Goal: Information Seeking & Learning: Learn about a topic

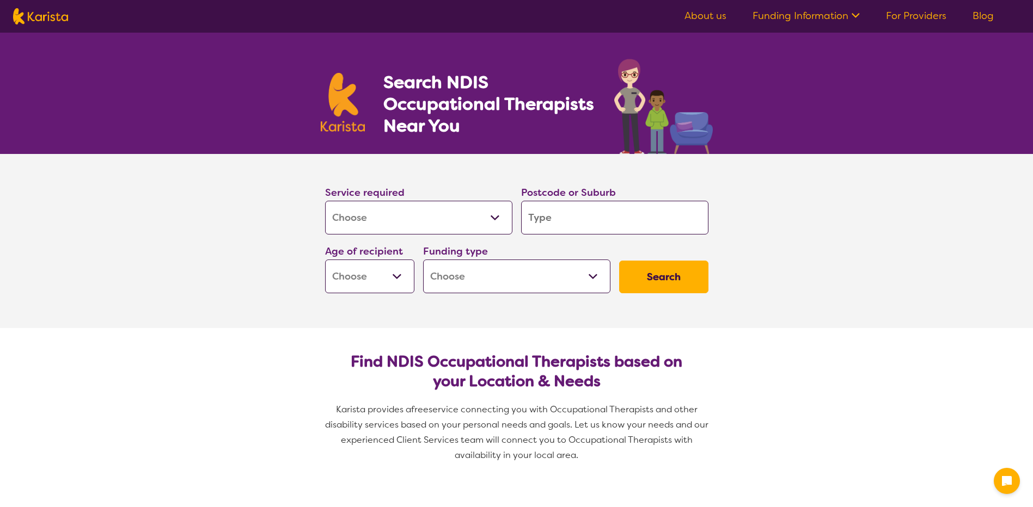
select select "[MEDICAL_DATA]"
click at [398, 273] on select "Early Childhood - 0 to 9 Child - 10 to 11 Adolescent - 12 to 17 Adult - 18 to 6…" at bounding box center [369, 277] width 89 height 34
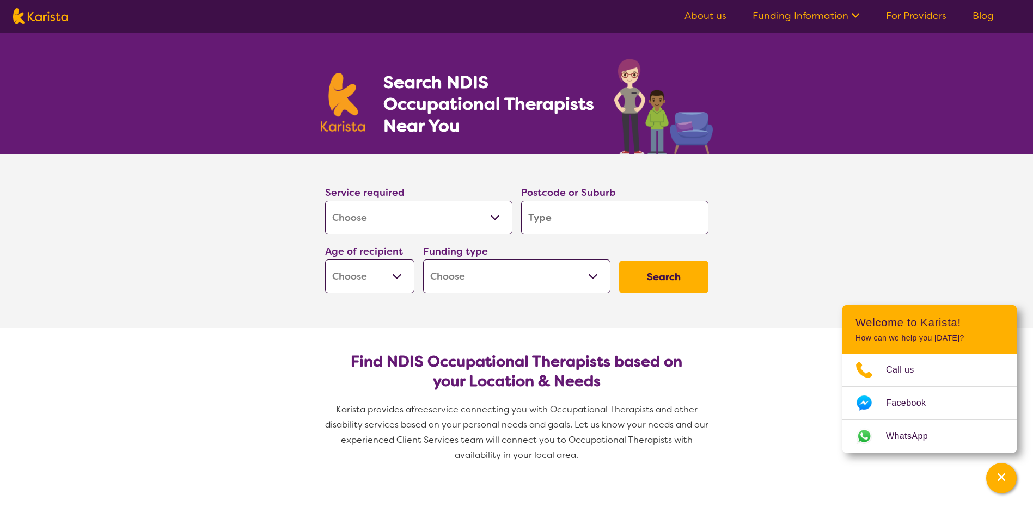
select select "AG"
click at [325, 260] on select "Early Childhood - 0 to 9 Child - 10 to 11 Adolescent - 12 to 17 Adult - 18 to 6…" at bounding box center [369, 277] width 89 height 34
select select "AG"
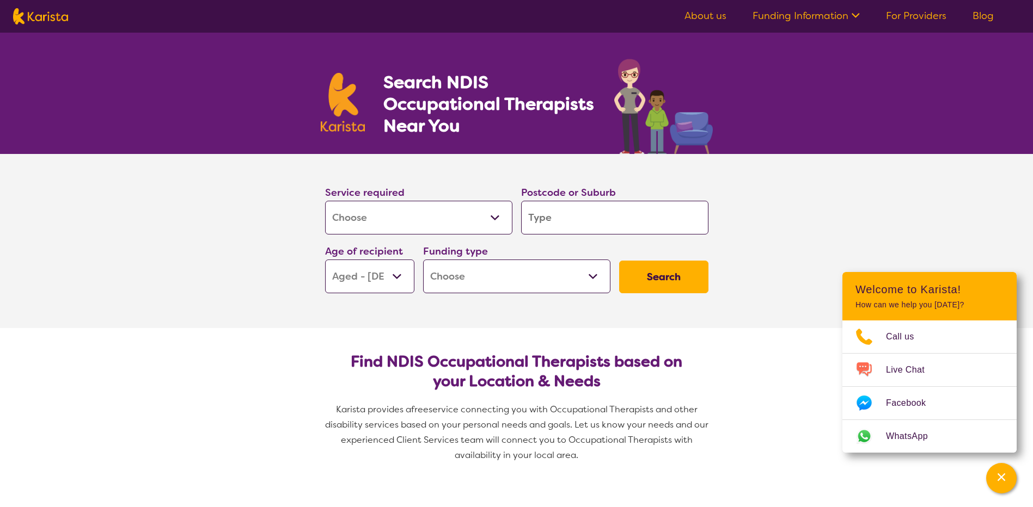
click at [599, 228] on input "search" at bounding box center [614, 218] width 187 height 34
type input "3"
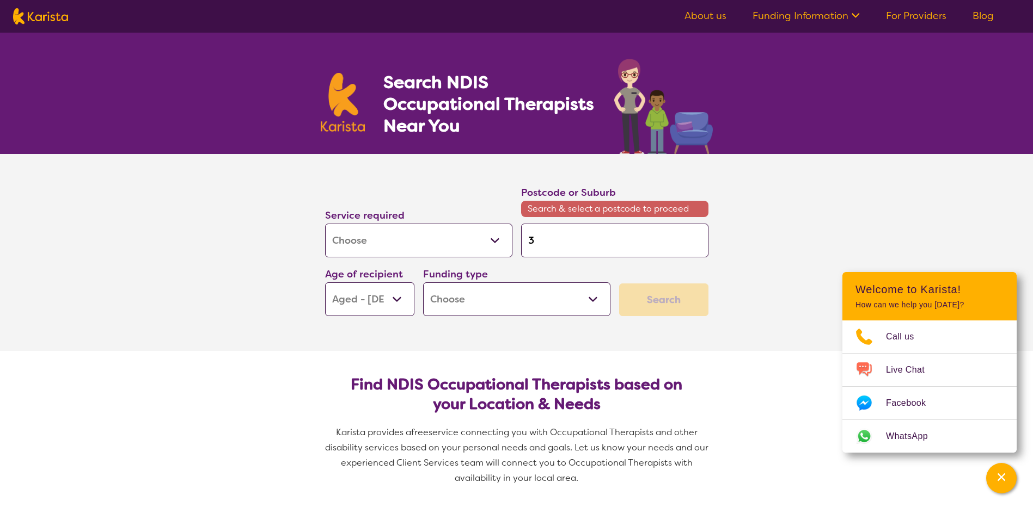
type input "38"
type input "384"
type input "3844"
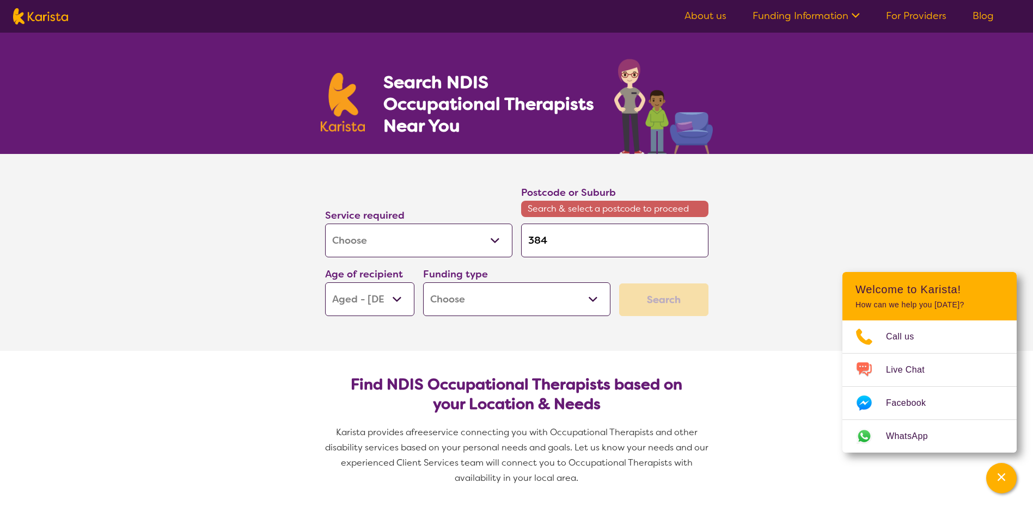
type input "3844"
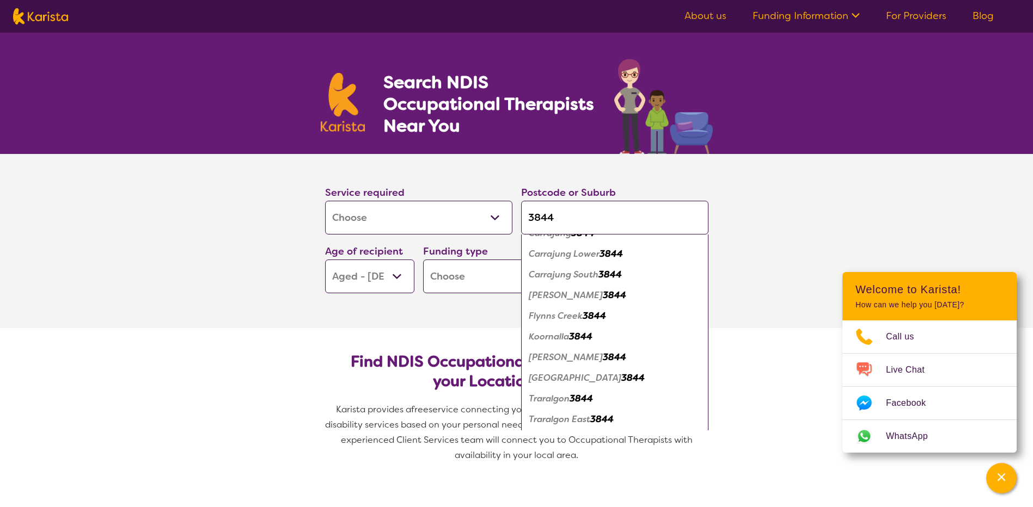
scroll to position [109, 0]
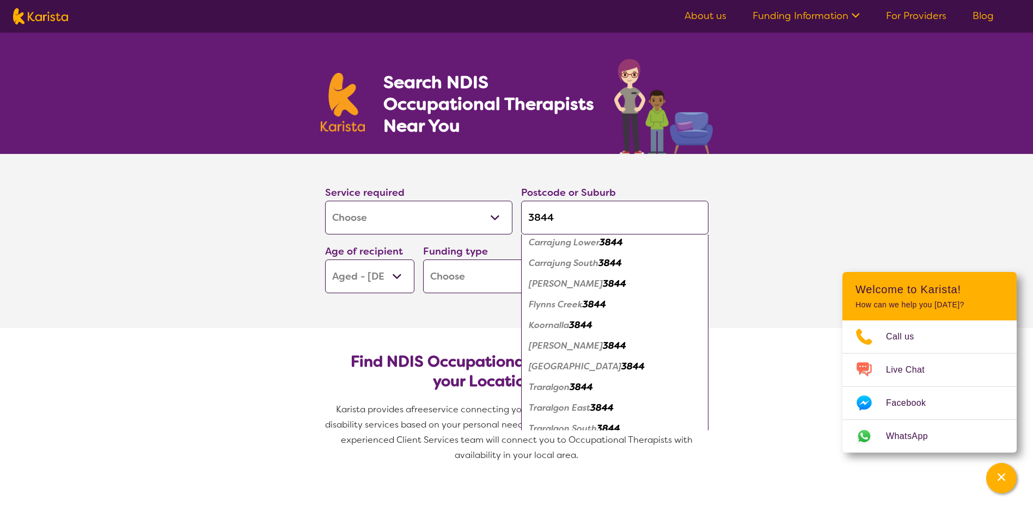
type input "3844"
click at [563, 390] on em "Traralgon" at bounding box center [549, 387] width 41 height 11
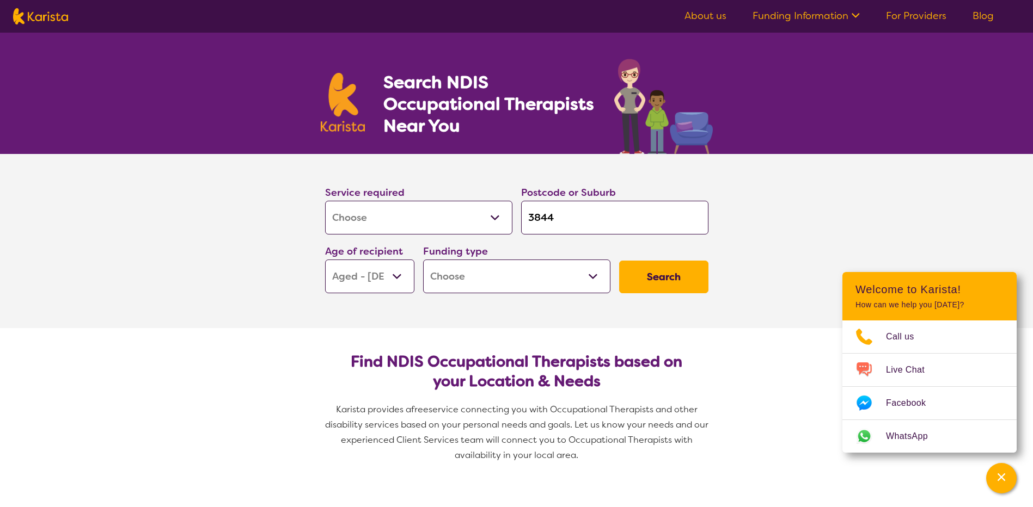
click at [655, 276] on button "Search" at bounding box center [663, 277] width 89 height 33
click at [594, 277] on select "Home Care Package (HCP) National Disability Insurance Scheme (NDIS) I don't know" at bounding box center [516, 277] width 187 height 34
select select "HCP"
click at [423, 260] on select "Home Care Package (HCP) National Disability Insurance Scheme (NDIS) I don't know" at bounding box center [516, 277] width 187 height 34
select select "HCP"
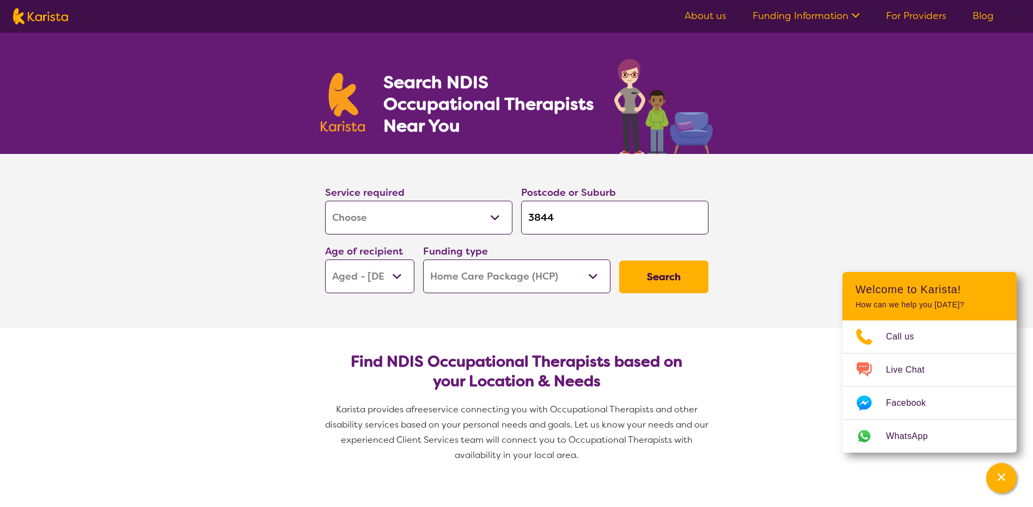
click at [593, 275] on select "Home Care Package (HCP) National Disability Insurance Scheme (NDIS) I don't know" at bounding box center [516, 277] width 187 height 34
select select "i-don-t-know"
click at [423, 260] on select "Home Care Package (HCP) National Disability Insurance Scheme (NDIS) I don't know" at bounding box center [516, 277] width 187 height 34
select select "i-don-t-know"
click at [679, 283] on button "Search" at bounding box center [663, 277] width 89 height 33
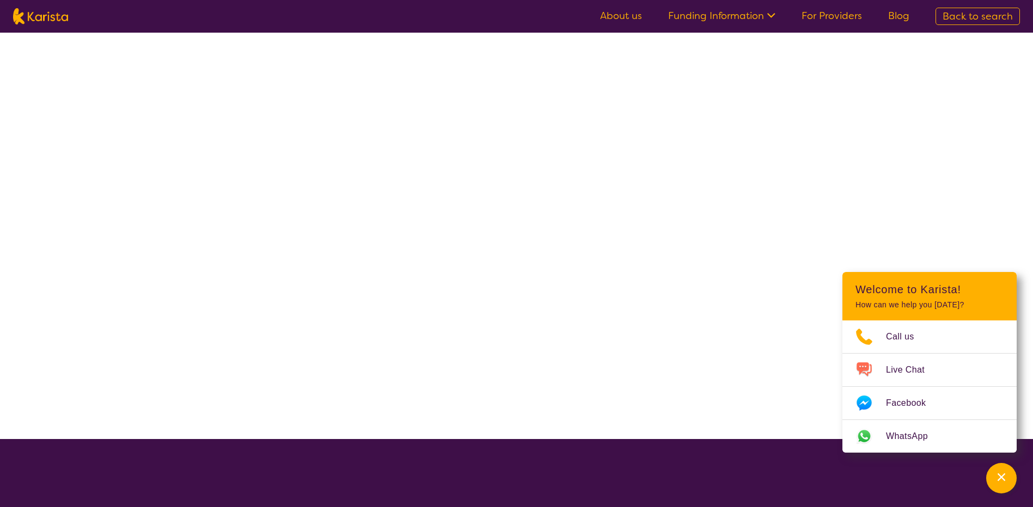
select select "[MEDICAL_DATA]"
select select "AG"
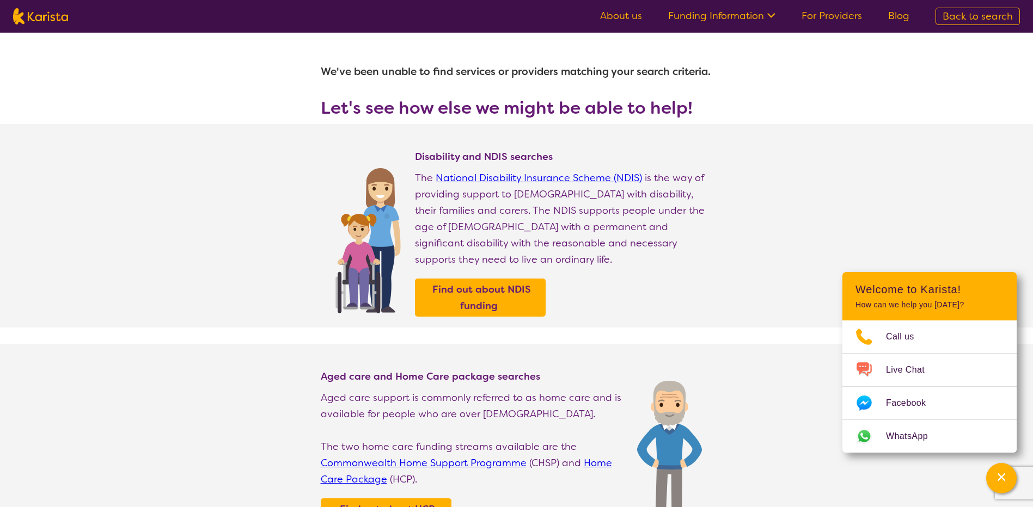
click at [633, 15] on link "About us" at bounding box center [621, 15] width 42 height 13
